Goal: Transaction & Acquisition: Purchase product/service

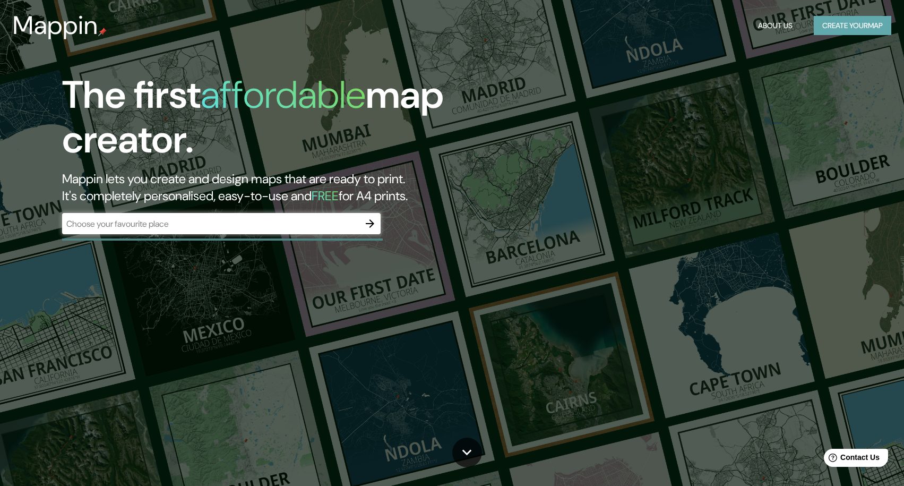
click at [845, 30] on button "Create your map" at bounding box center [853, 26] width 78 height 20
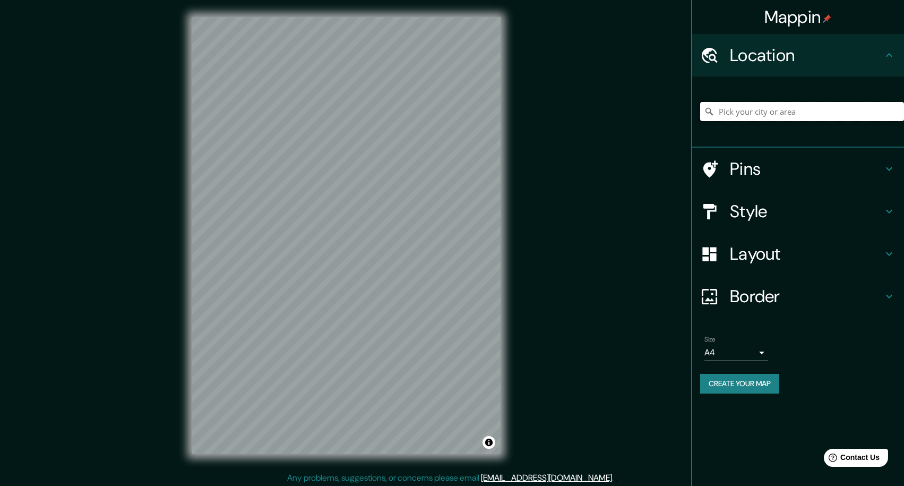
click at [731, 106] on input "Pick your city or area" at bounding box center [802, 111] width 204 height 19
paste input "[GEOGRAPHIC_DATA]"
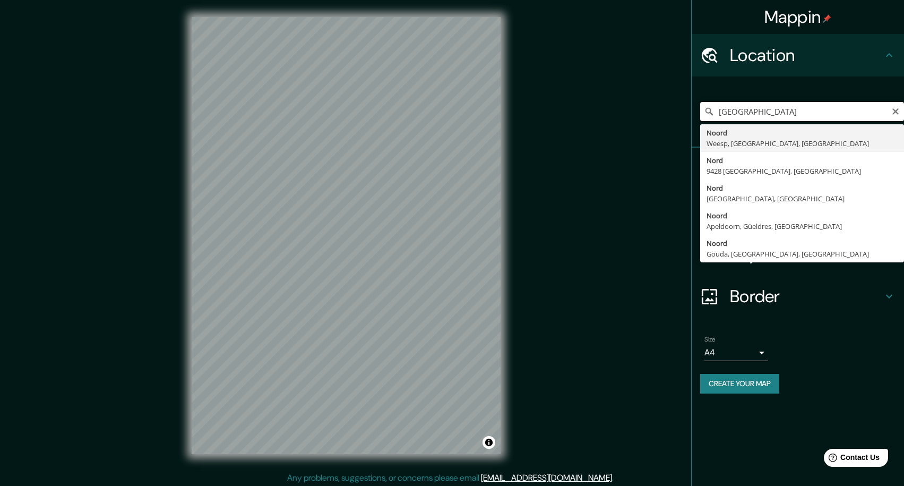
type input "Noord, [GEOGRAPHIC_DATA], [GEOGRAPHIC_DATA], [GEOGRAPHIC_DATA]"
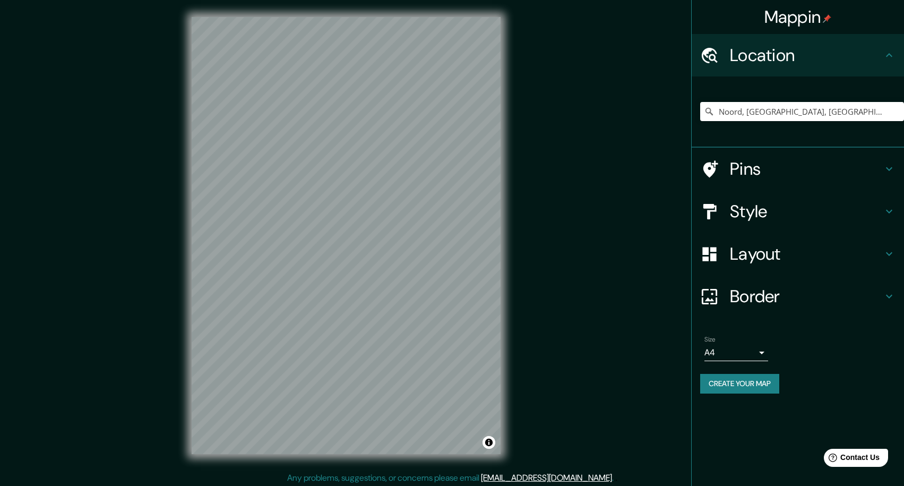
click at [788, 212] on h4 "Style" at bounding box center [806, 211] width 153 height 21
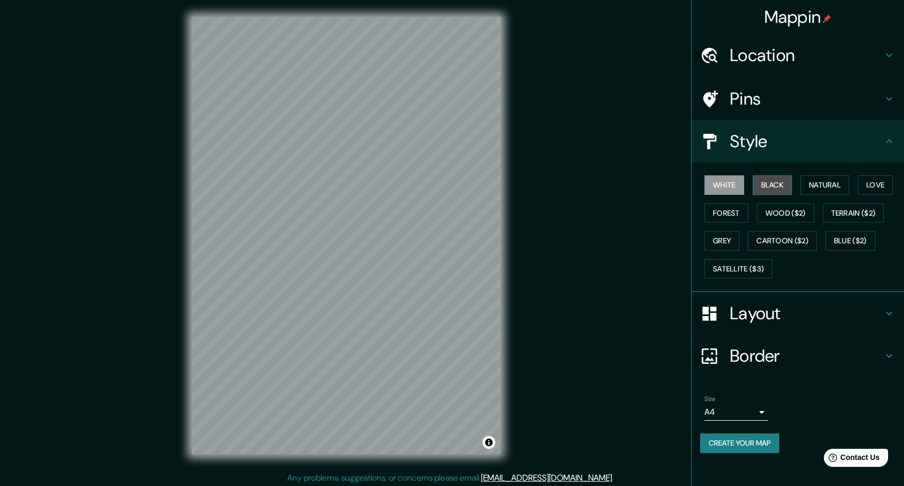
click at [778, 192] on button "Black" at bounding box center [773, 185] width 40 height 20
click at [826, 176] on button "Natural" at bounding box center [825, 185] width 49 height 20
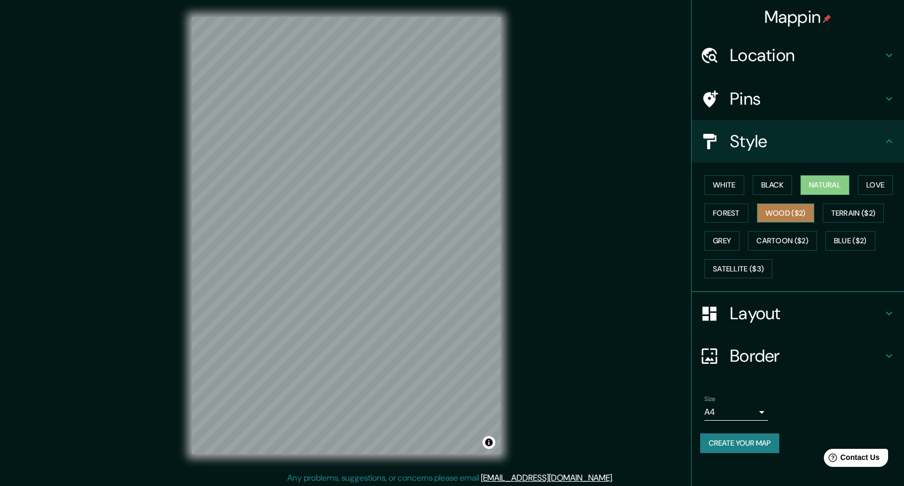
click at [806, 210] on button "Wood ($2)" at bounding box center [785, 213] width 57 height 20
click at [722, 246] on button "Grey" at bounding box center [722, 241] width 35 height 20
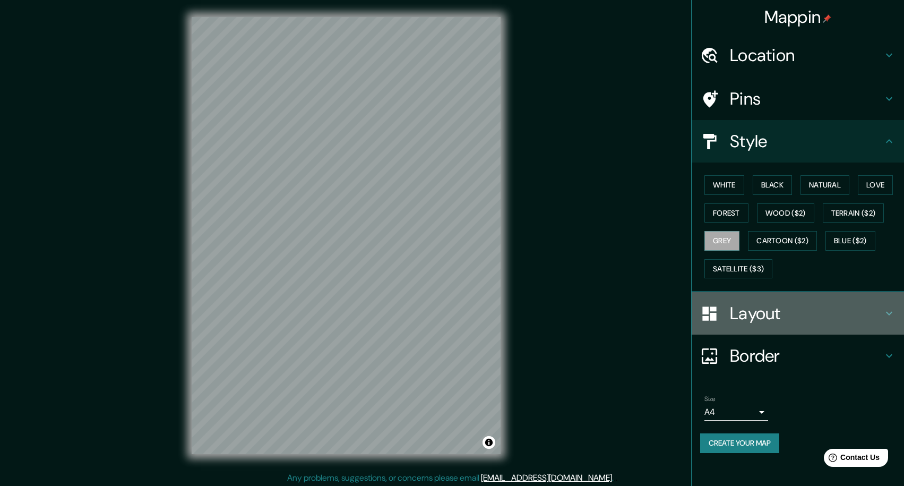
click at [751, 310] on h4 "Layout" at bounding box center [806, 313] width 153 height 21
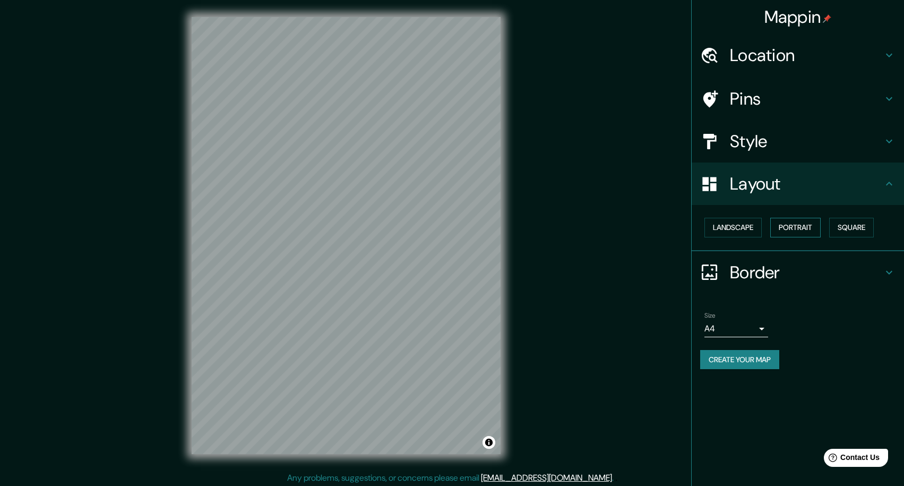
click at [802, 227] on button "Portrait" at bounding box center [795, 228] width 50 height 20
click at [754, 230] on button "Landscape" at bounding box center [733, 228] width 57 height 20
